Goal: Information Seeking & Learning: Learn about a topic

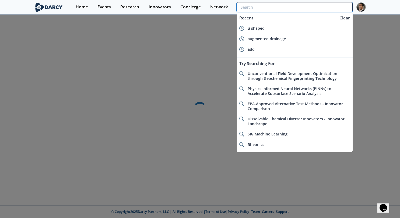
click at [322, 8] on input "search" at bounding box center [295, 7] width 116 height 10
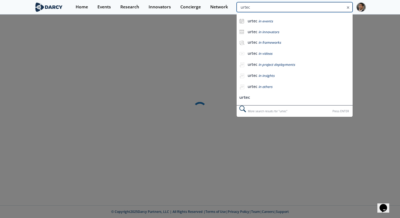
type input "urtec"
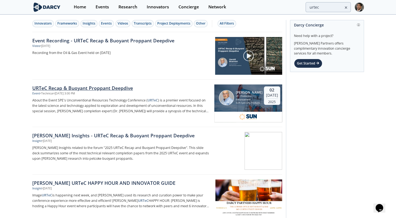
click at [108, 88] on div "URTeC Recap & Buoyant Proppant Deepdive" at bounding box center [121, 87] width 178 height 7
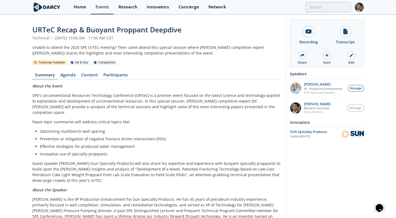
scroll to position [27, 0]
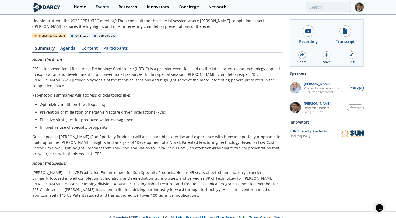
click at [90, 49] on link "Content" at bounding box center [90, 49] width 22 height 6
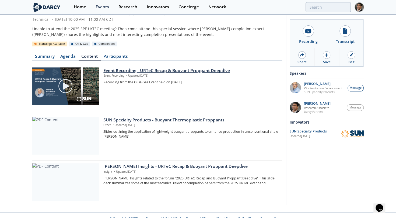
scroll to position [25, 0]
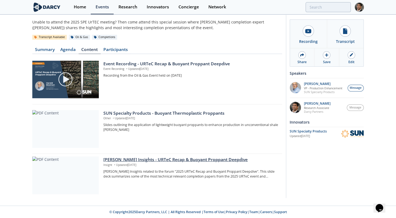
click at [162, 161] on div "[PERSON_NAME] Insights - URTeC Recap & Buoyant Proppant Deepdive" at bounding box center [190, 159] width 175 height 6
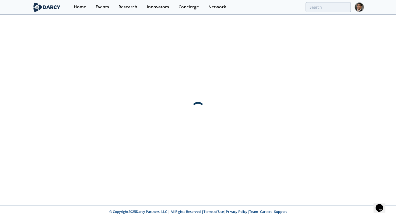
scroll to position [0, 0]
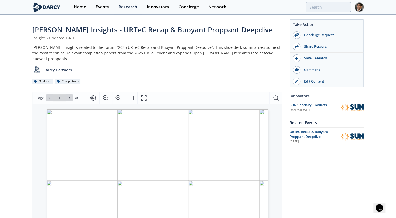
scroll to position [33, 0]
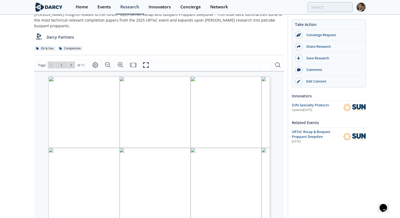
type input "2"
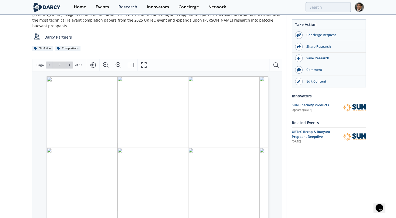
scroll to position [43, 0]
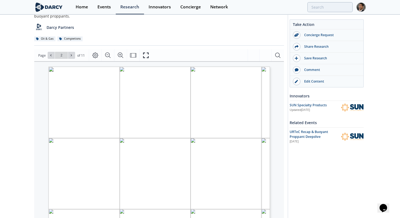
type input "3"
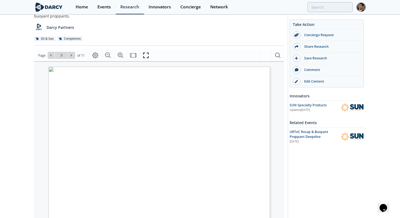
type input "4"
type input "5"
click at [71, 54] on icon at bounding box center [71, 55] width 1 height 2
type input "6"
click at [71, 54] on icon at bounding box center [71, 55] width 1 height 2
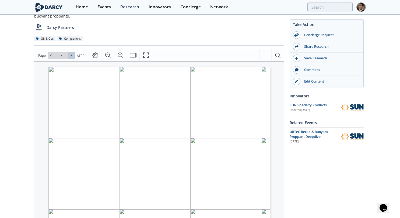
click at [71, 54] on icon at bounding box center [71, 55] width 1 height 2
click at [49, 54] on icon at bounding box center [50, 55] width 3 height 3
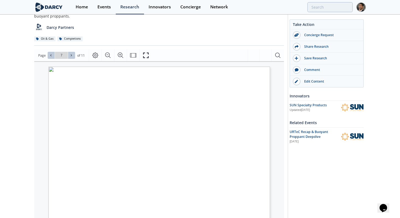
type input "6"
